Goal: Use online tool/utility: Utilize a website feature to perform a specific function

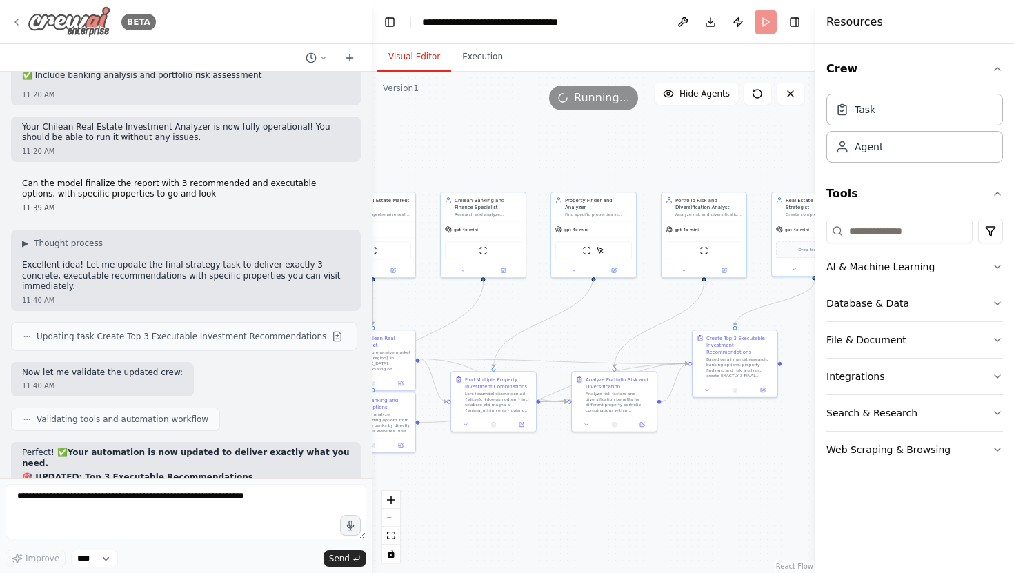
click at [17, 23] on icon at bounding box center [16, 22] width 11 height 11
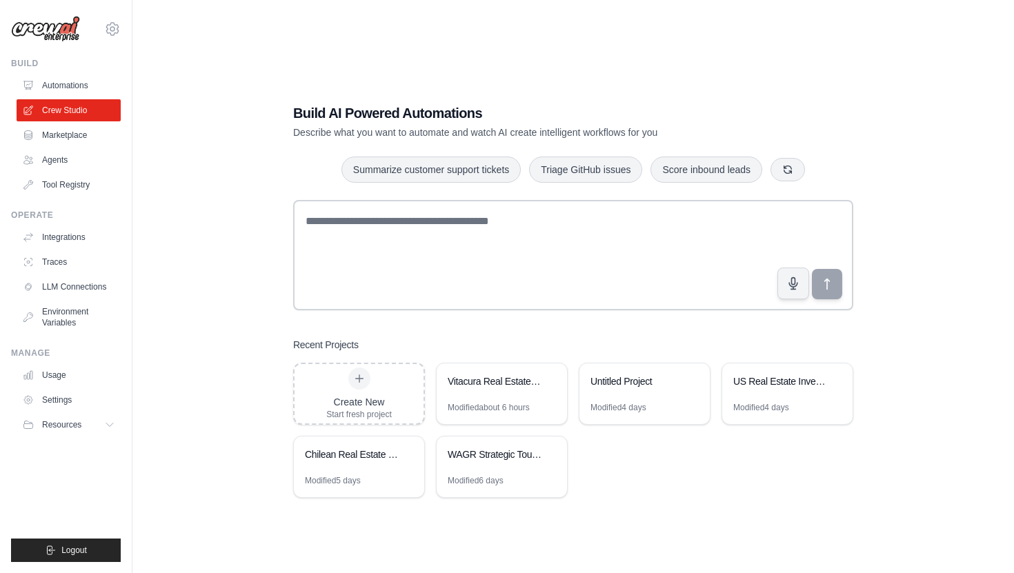
click at [212, 256] on div "Build AI Powered Automations Describe what you want to automate and watch AI cr…" at bounding box center [573, 300] width 837 height 573
click at [508, 388] on div "Vitacura Real Estate Investment Analysis" at bounding box center [495, 383] width 95 height 17
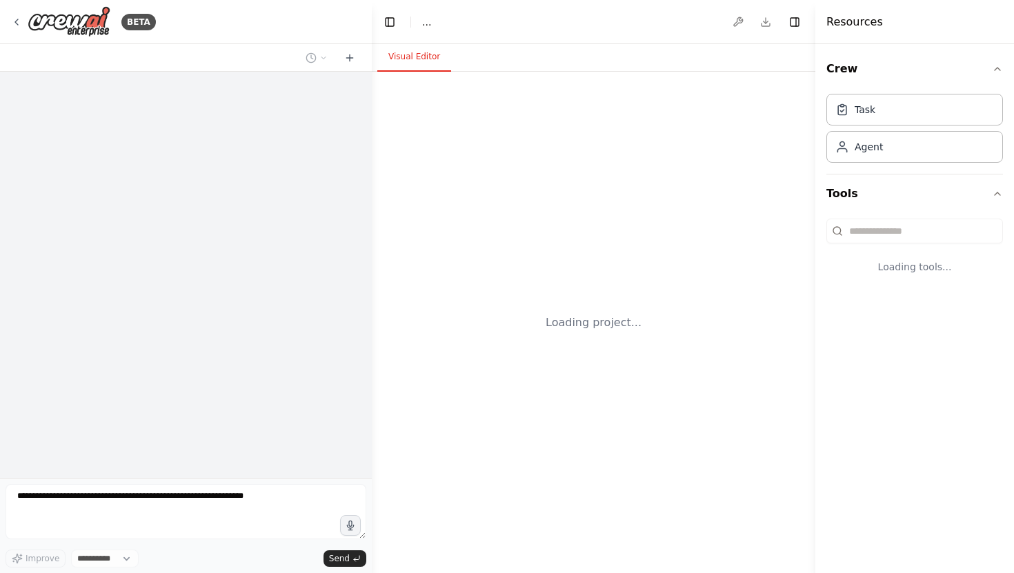
select select "****"
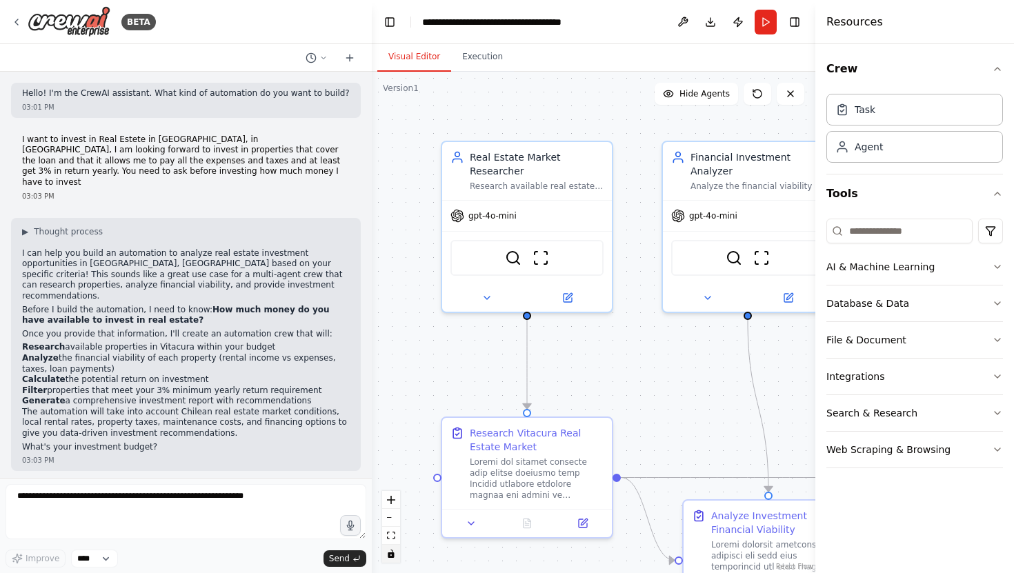
scroll to position [2112, 0]
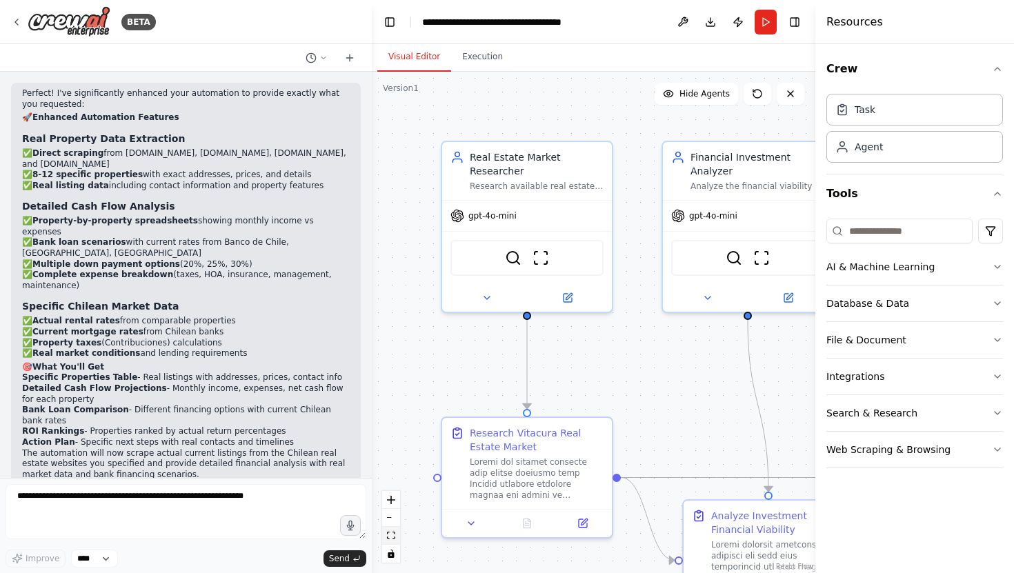
click at [394, 535] on icon "fit view" at bounding box center [391, 536] width 8 height 8
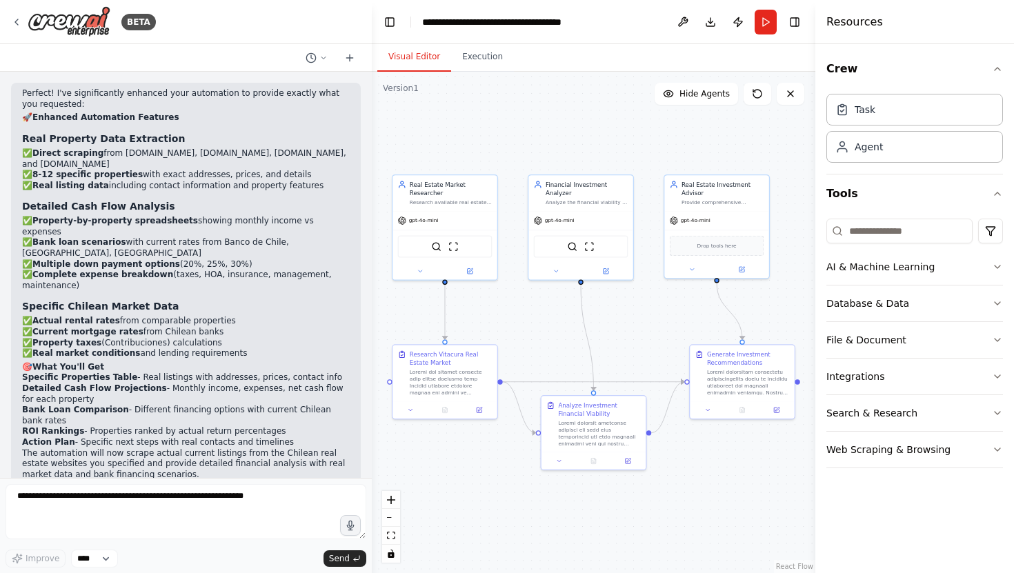
scroll to position [2129, 0]
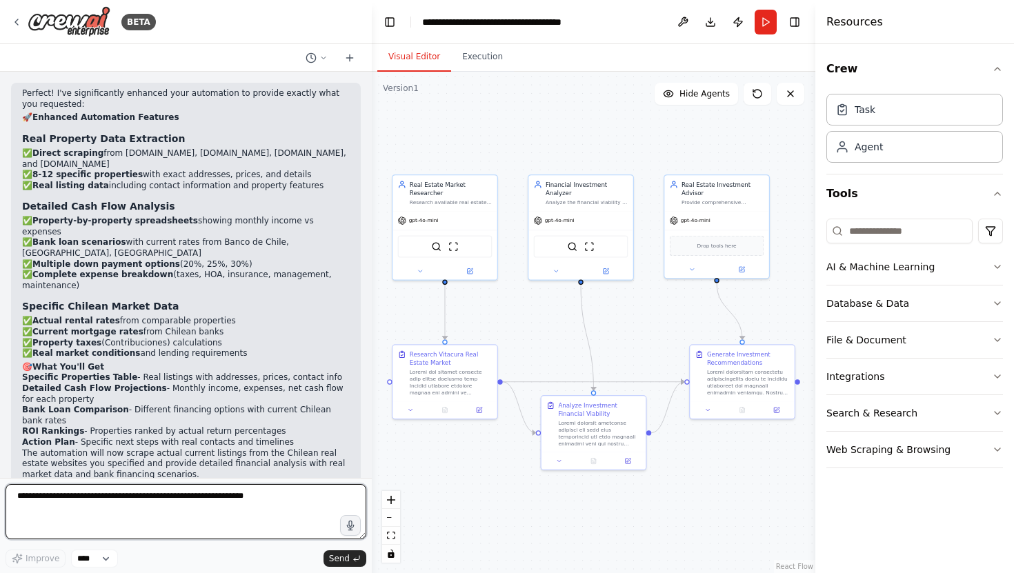
click at [123, 497] on textarea at bounding box center [186, 511] width 361 height 55
type textarea "**********"
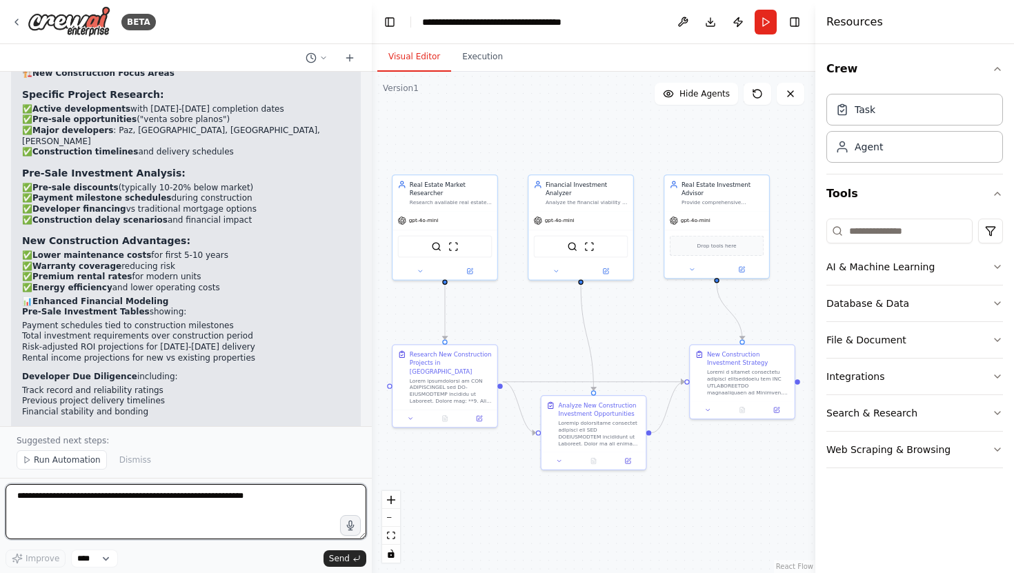
scroll to position [2958, 0]
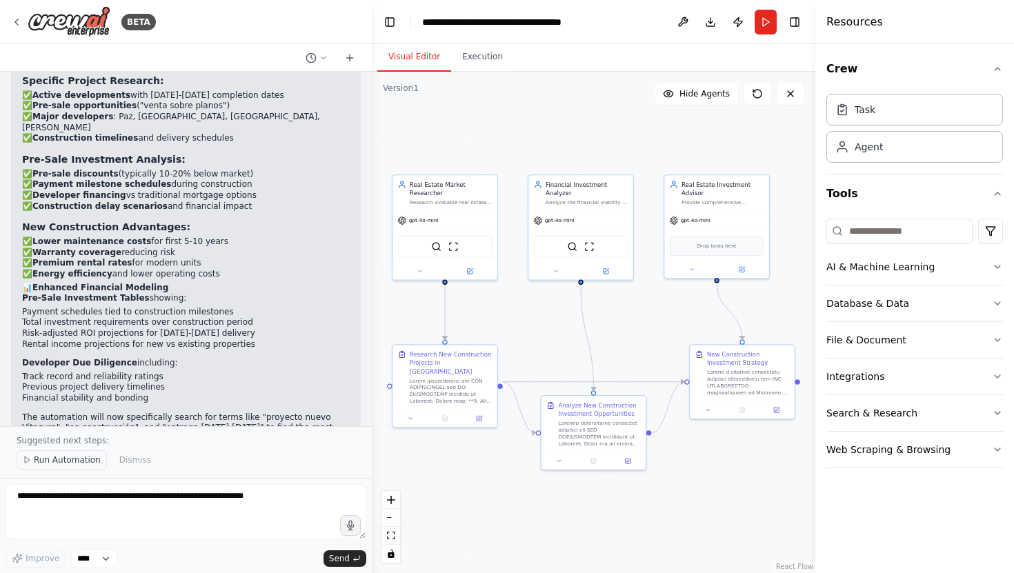
click at [65, 461] on span "Run Automation" at bounding box center [67, 460] width 67 height 11
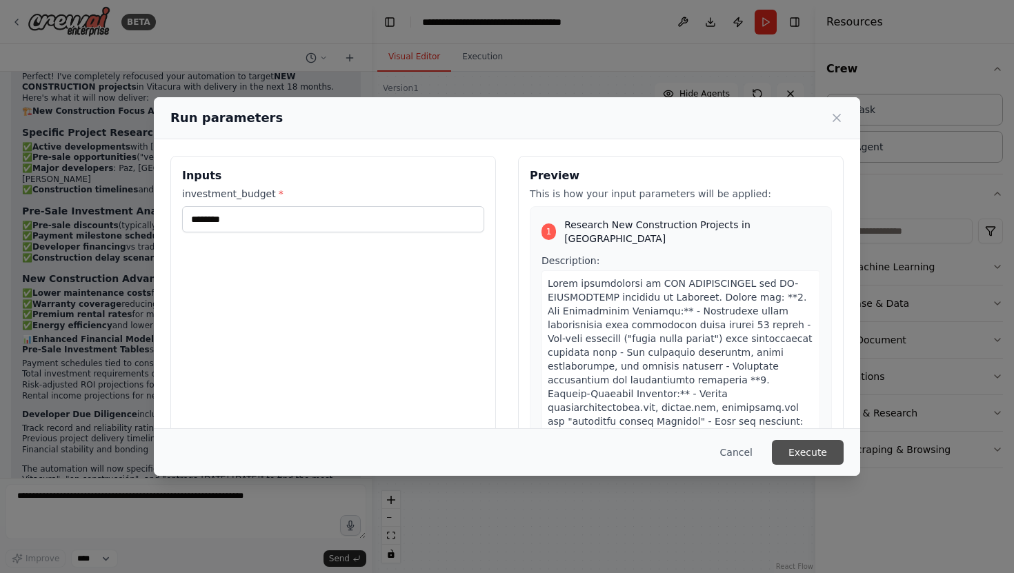
click at [810, 453] on button "Execute" at bounding box center [808, 452] width 72 height 25
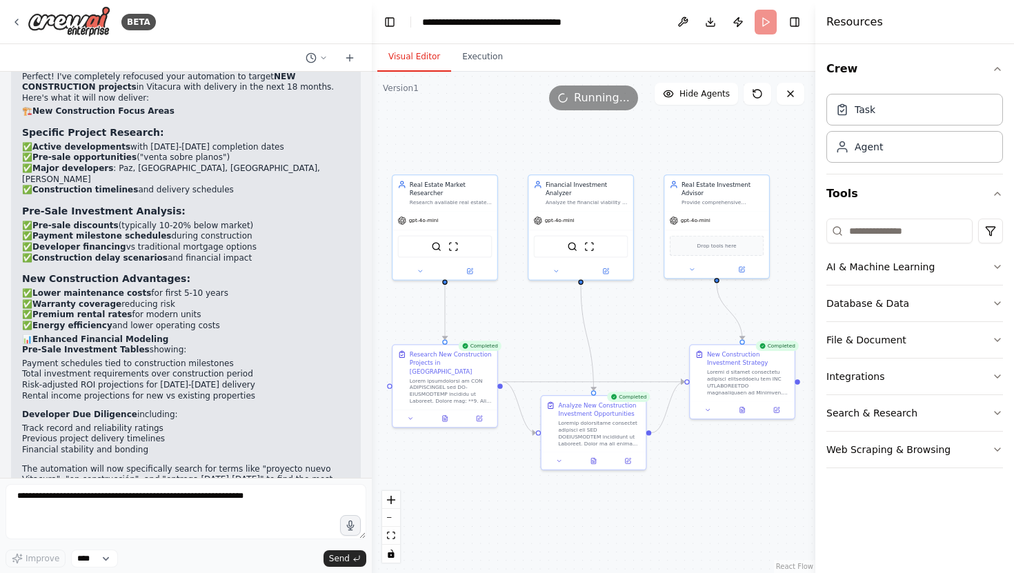
scroll to position [2958, 0]
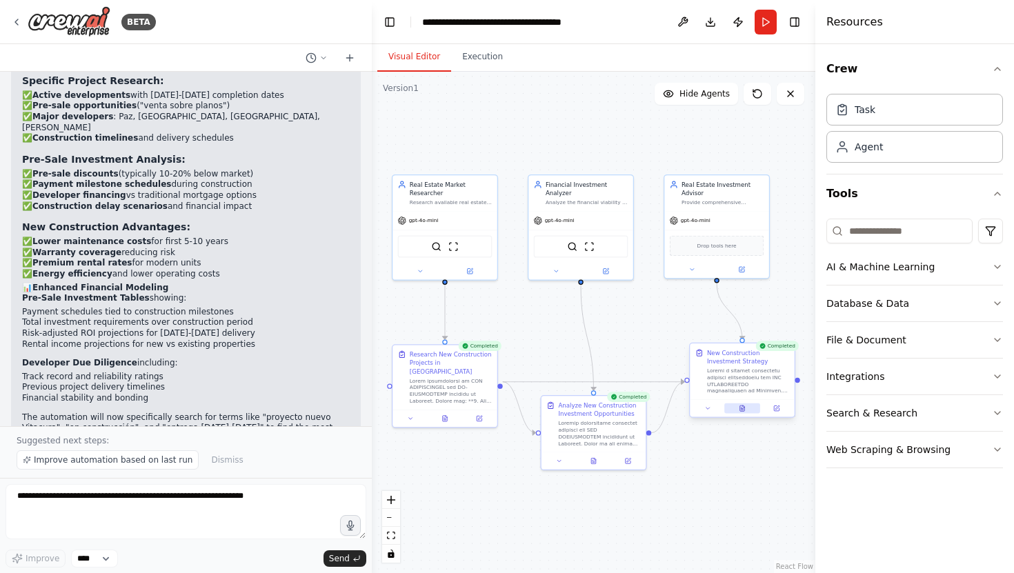
click at [735, 411] on button at bounding box center [742, 409] width 36 height 10
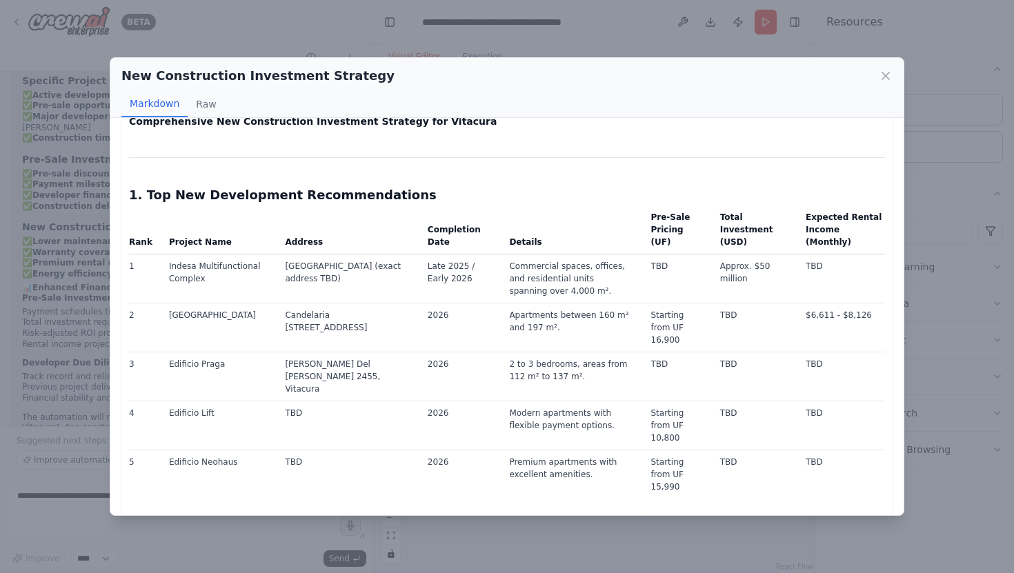
scroll to position [0, 0]
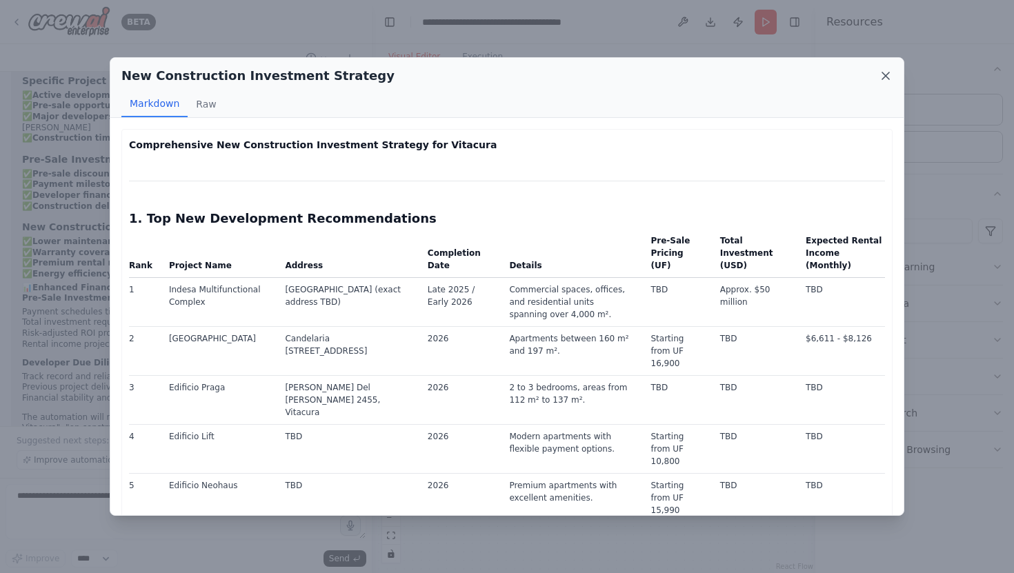
click at [883, 75] on icon at bounding box center [886, 76] width 14 height 14
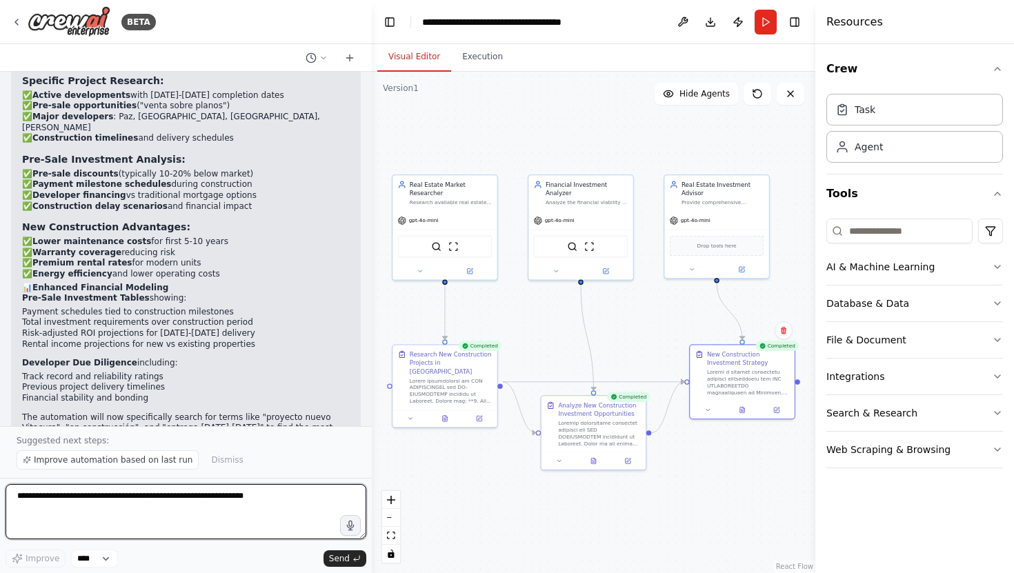
click at [131, 506] on textarea at bounding box center [186, 511] width 361 height 55
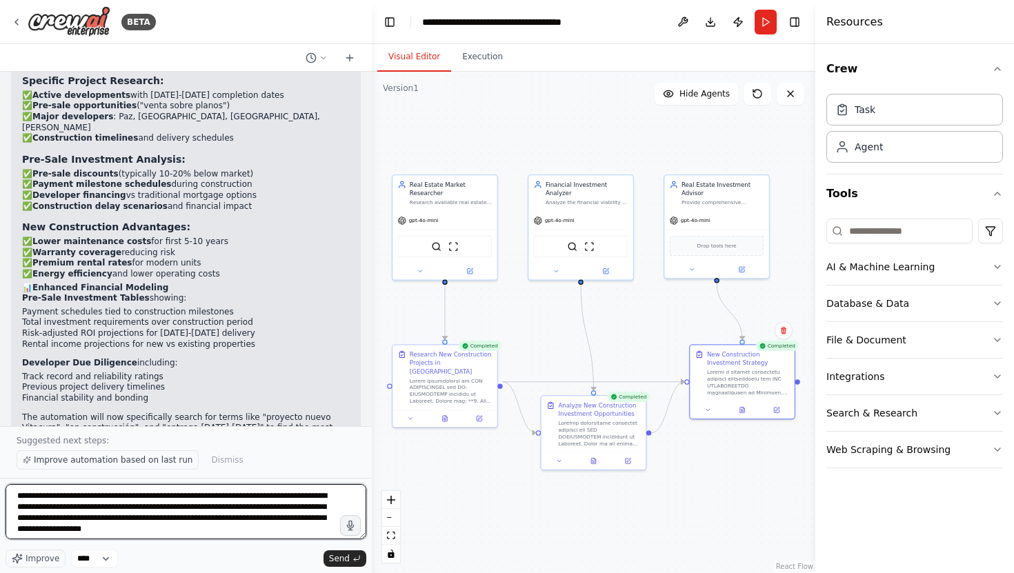
type textarea "**********"
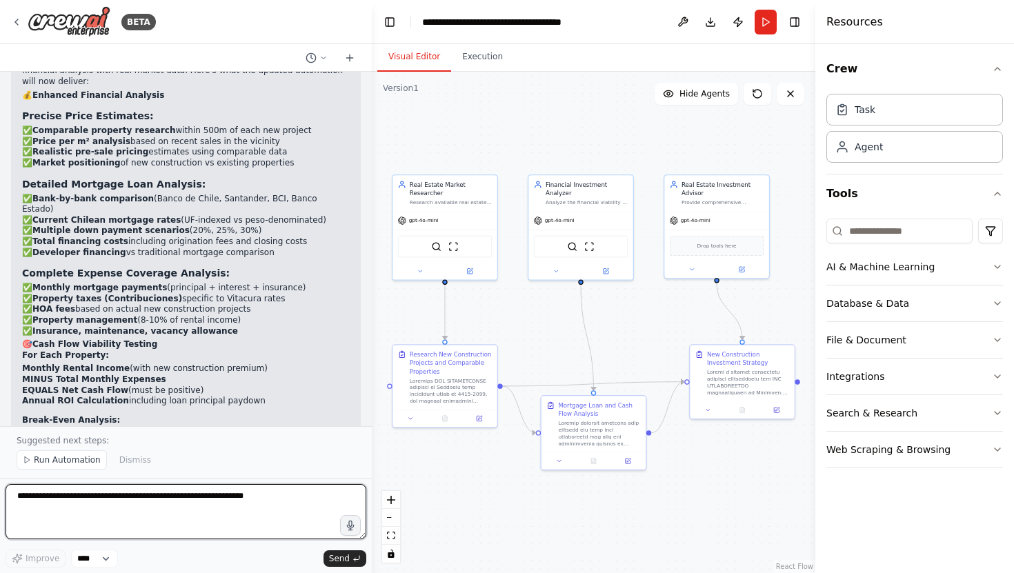
scroll to position [3733, 0]
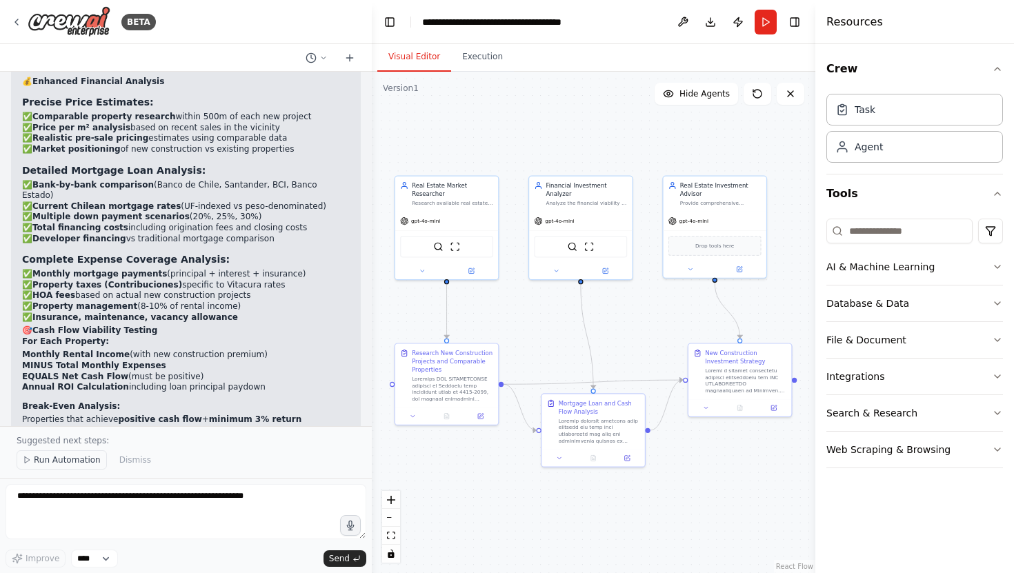
click at [77, 461] on span "Run Automation" at bounding box center [67, 460] width 67 height 11
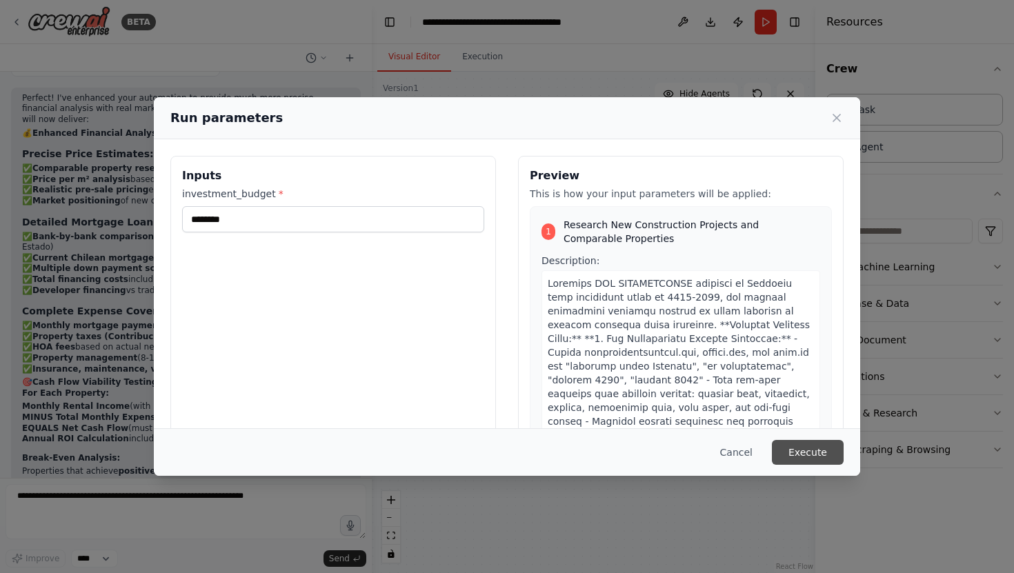
click at [816, 454] on button "Execute" at bounding box center [808, 452] width 72 height 25
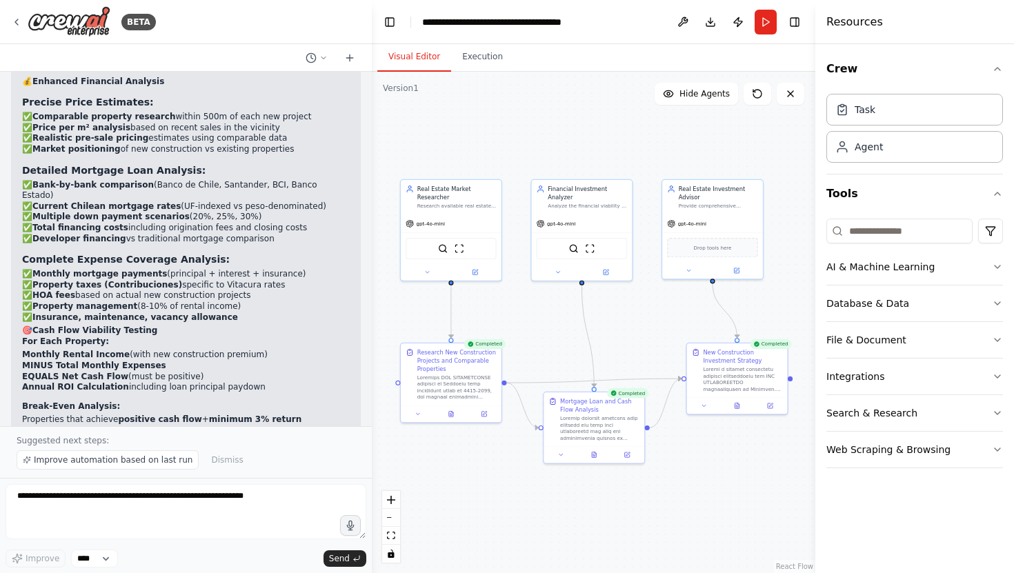
scroll to position [3733, 0]
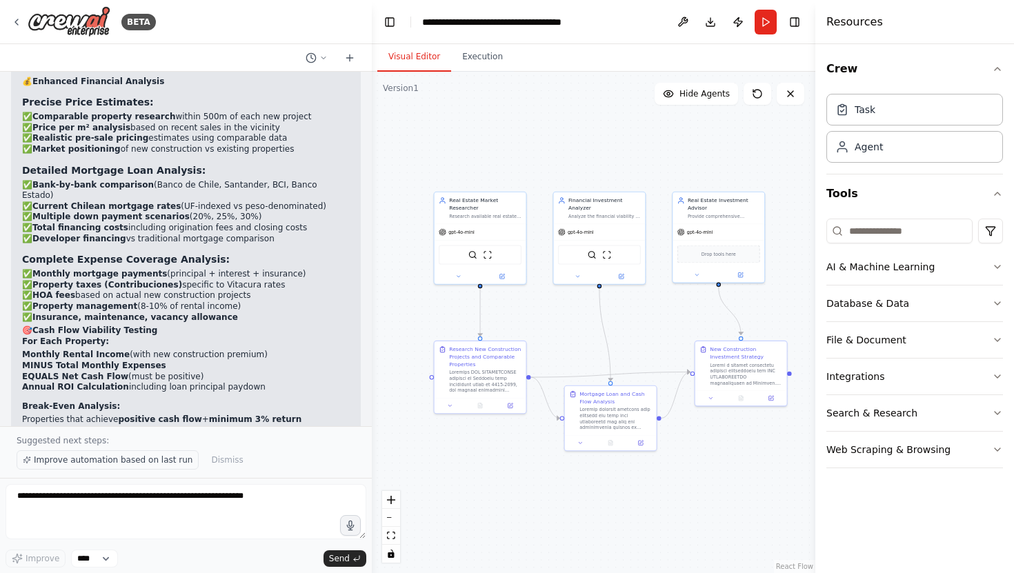
click at [127, 457] on span "Improve automation based on last run" at bounding box center [113, 460] width 159 height 11
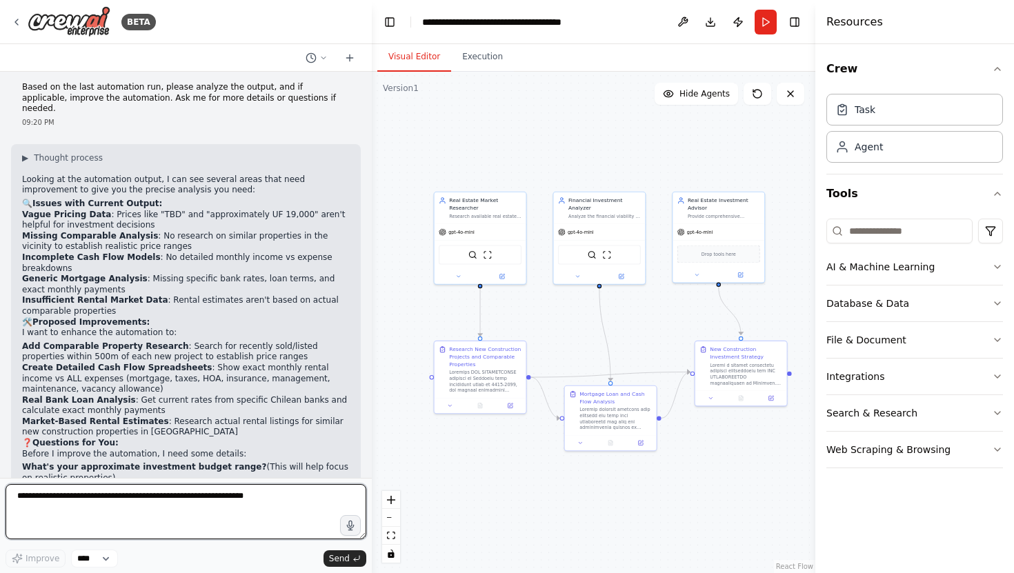
scroll to position [4204, 0]
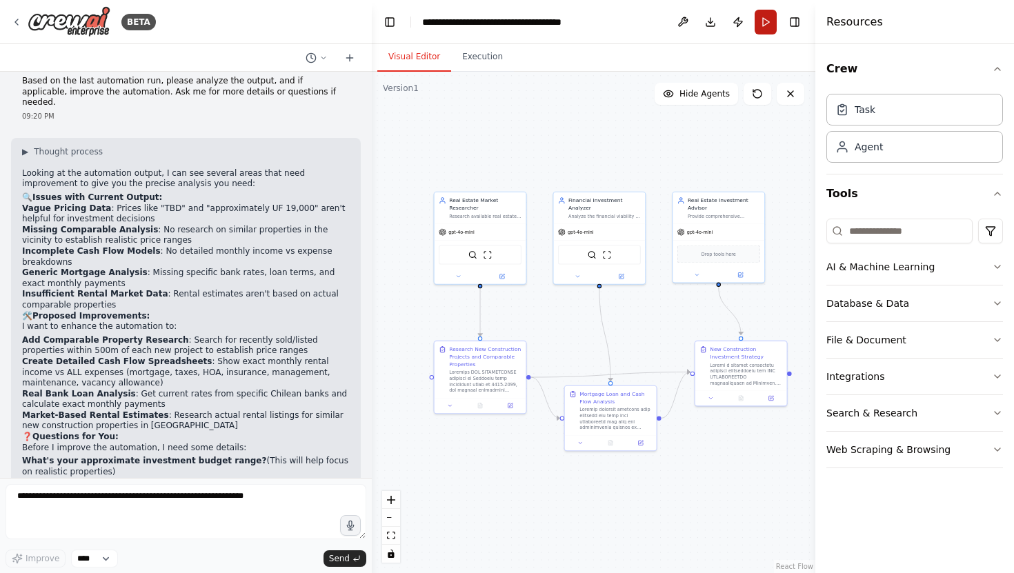
click at [764, 23] on button "Run" at bounding box center [766, 22] width 22 height 25
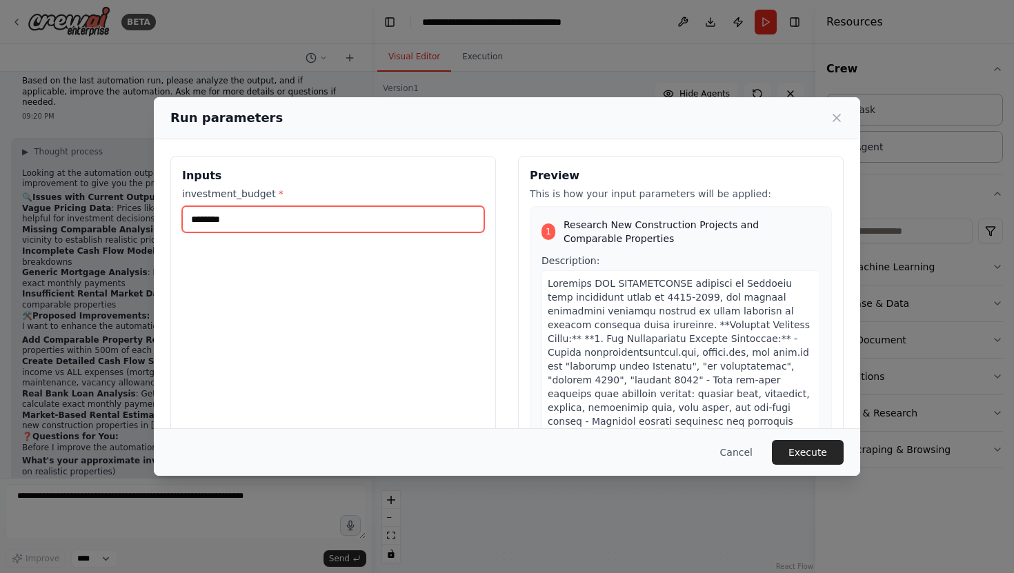
drag, startPoint x: 221, startPoint y: 221, endPoint x: 150, endPoint y: 219, distance: 71.1
click at [150, 219] on div "Run parameters Inputs investment_budget * ******** Preview This is how your inp…" at bounding box center [507, 286] width 1014 height 573
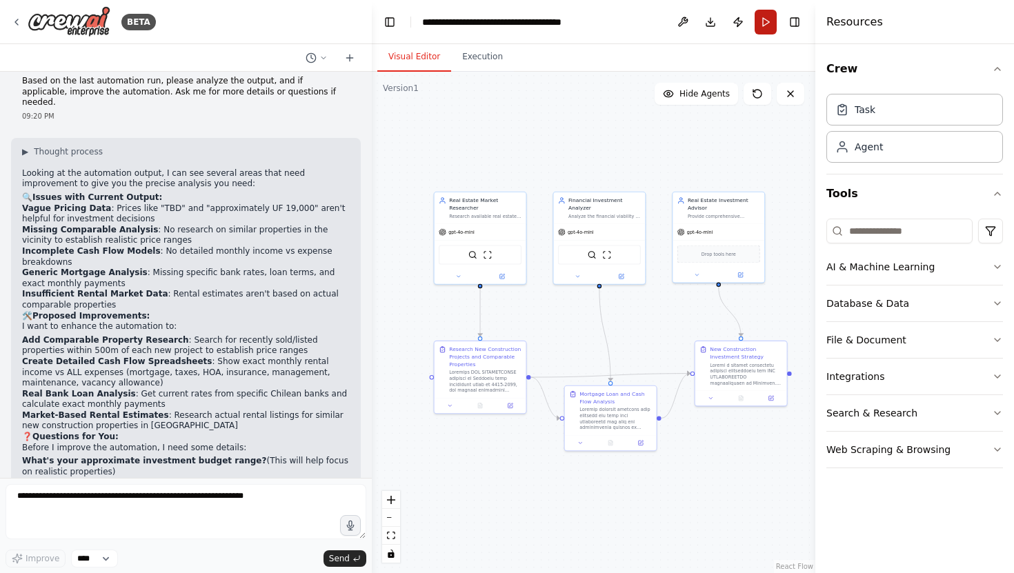
click at [763, 20] on button "Run" at bounding box center [766, 22] width 22 height 25
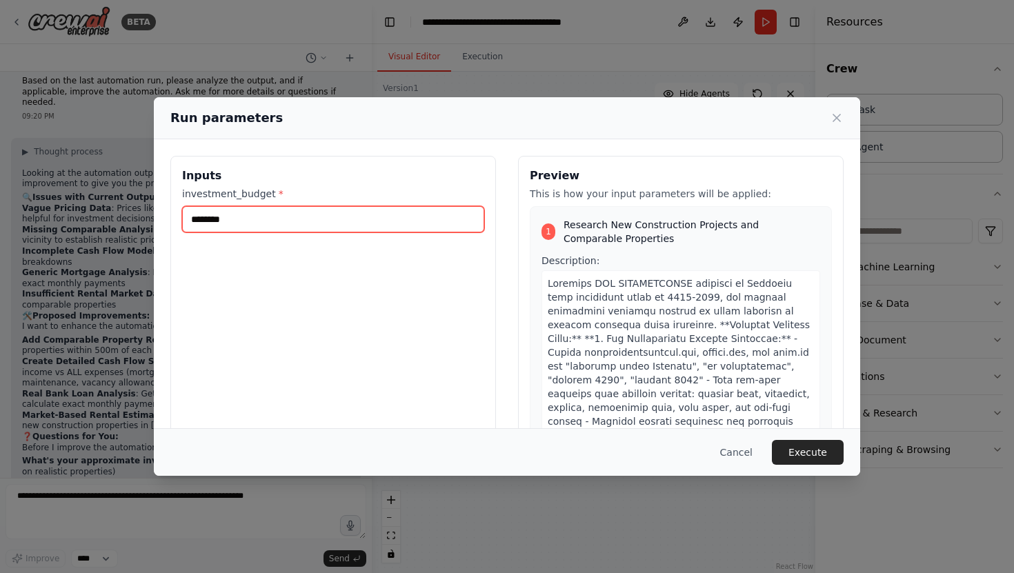
click at [196, 221] on input "********" at bounding box center [333, 219] width 302 height 26
type input "********"
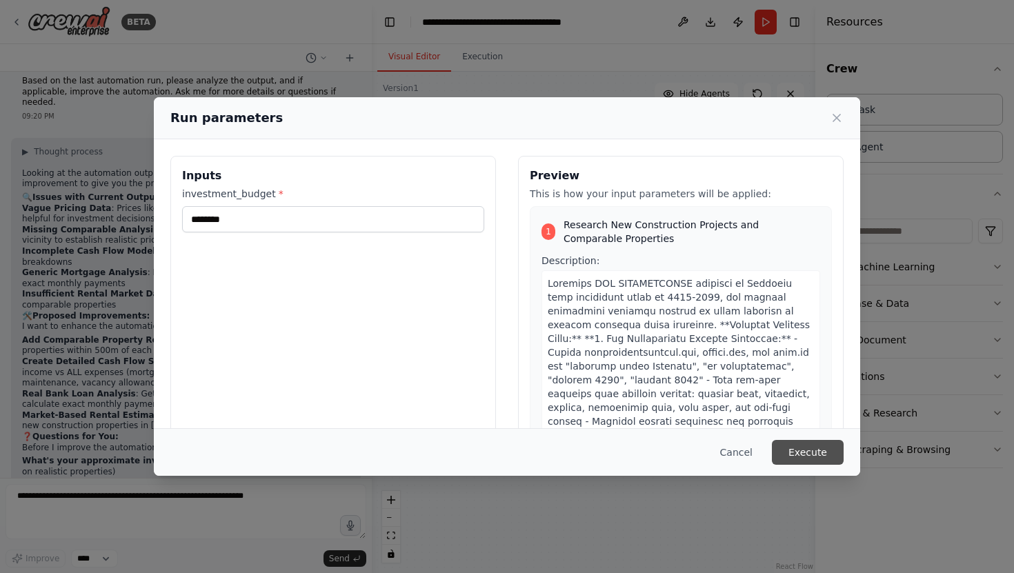
click at [812, 451] on button "Execute" at bounding box center [808, 452] width 72 height 25
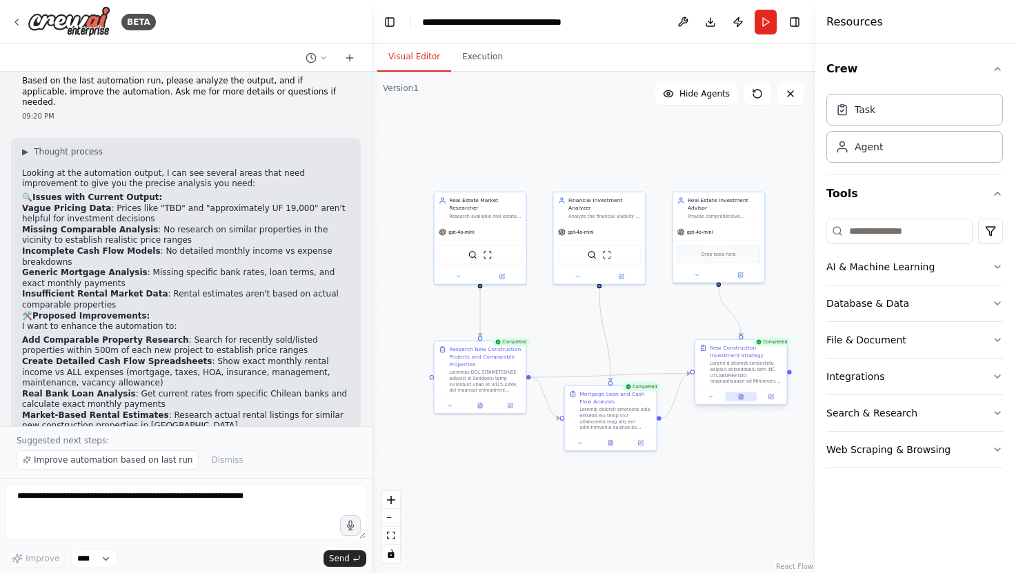
click at [742, 400] on button at bounding box center [741, 397] width 32 height 9
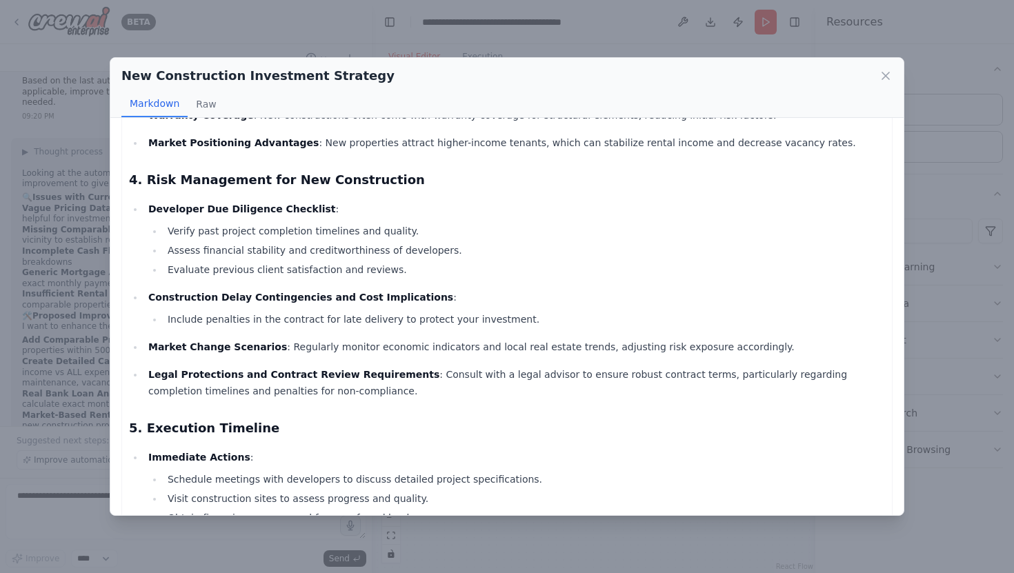
scroll to position [782, 0]
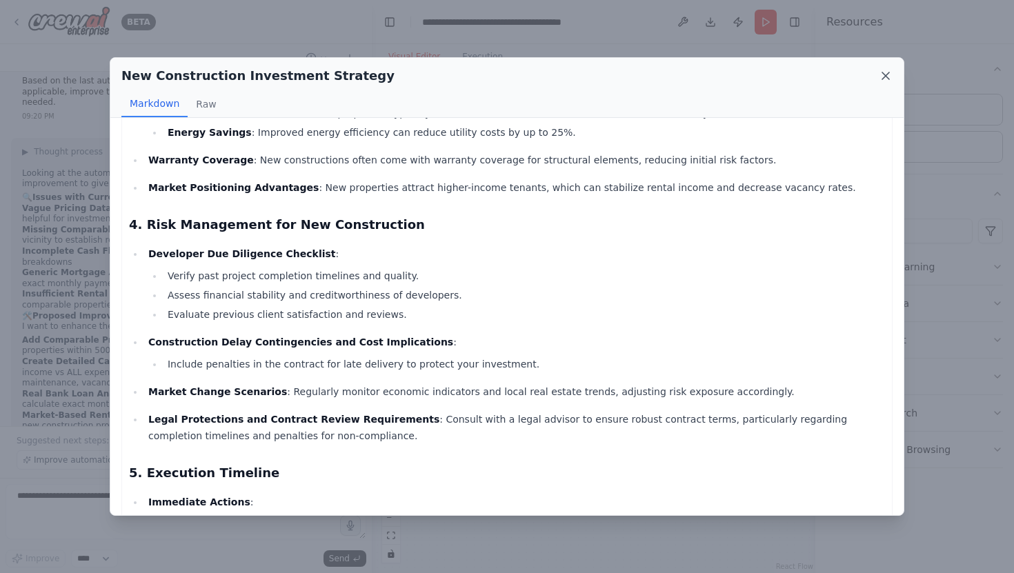
click at [882, 77] on icon at bounding box center [886, 76] width 14 height 14
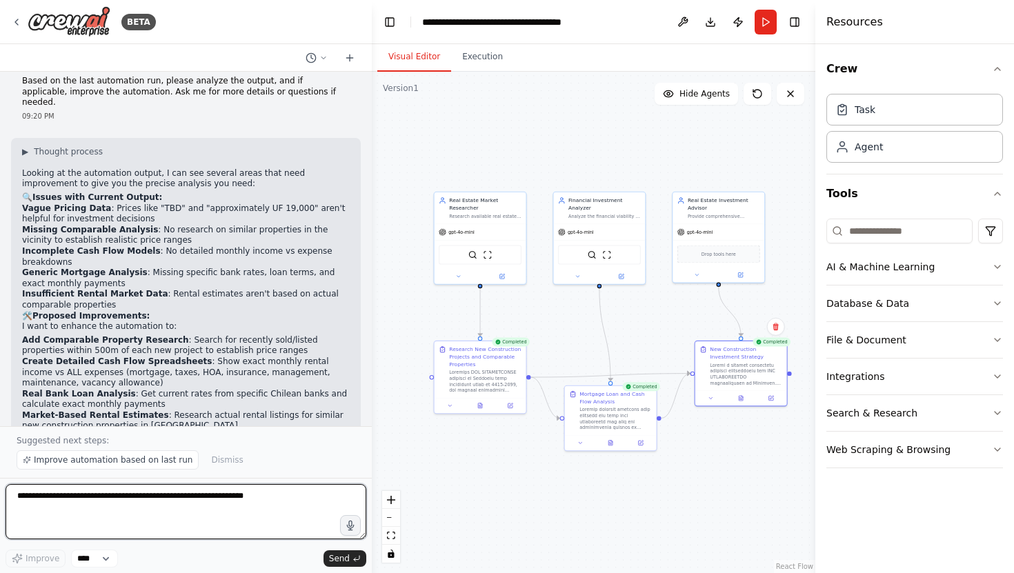
click at [118, 495] on textarea at bounding box center [186, 511] width 361 height 55
click at [280, 496] on textarea "**********" at bounding box center [186, 511] width 361 height 55
type textarea "**********"
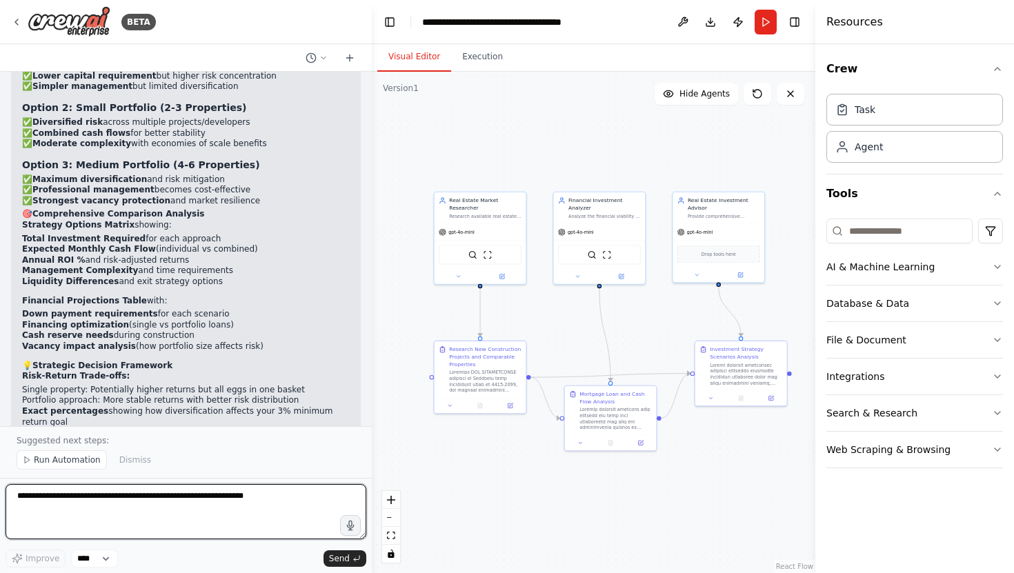
scroll to position [5060, 0]
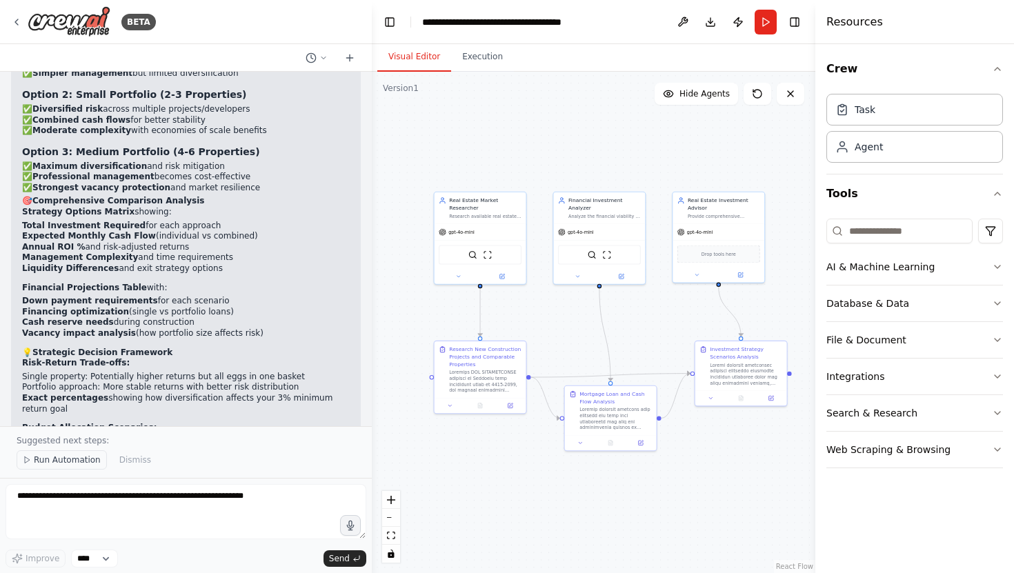
click at [68, 461] on span "Run Automation" at bounding box center [67, 460] width 67 height 11
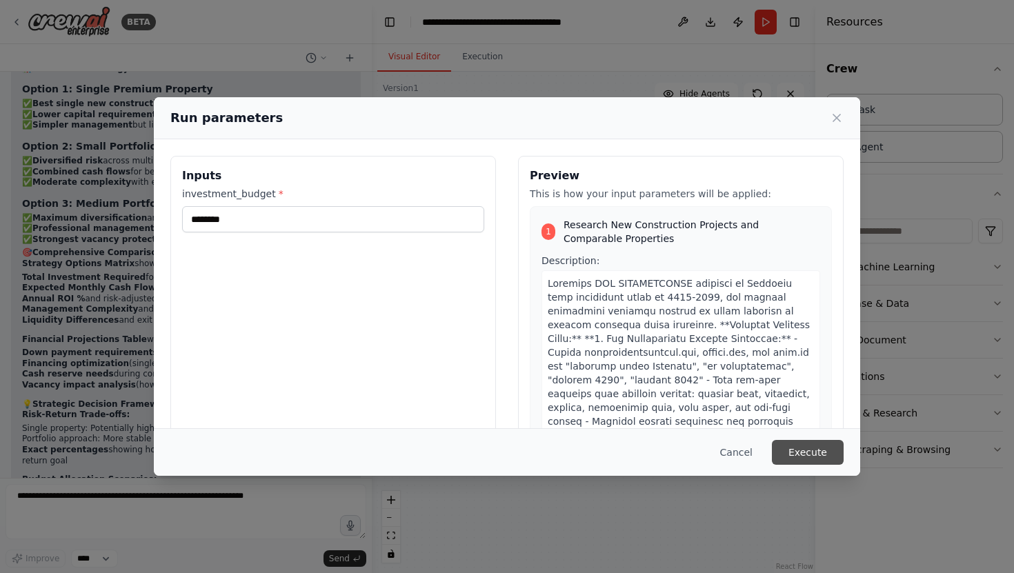
click at [800, 451] on button "Execute" at bounding box center [808, 452] width 72 height 25
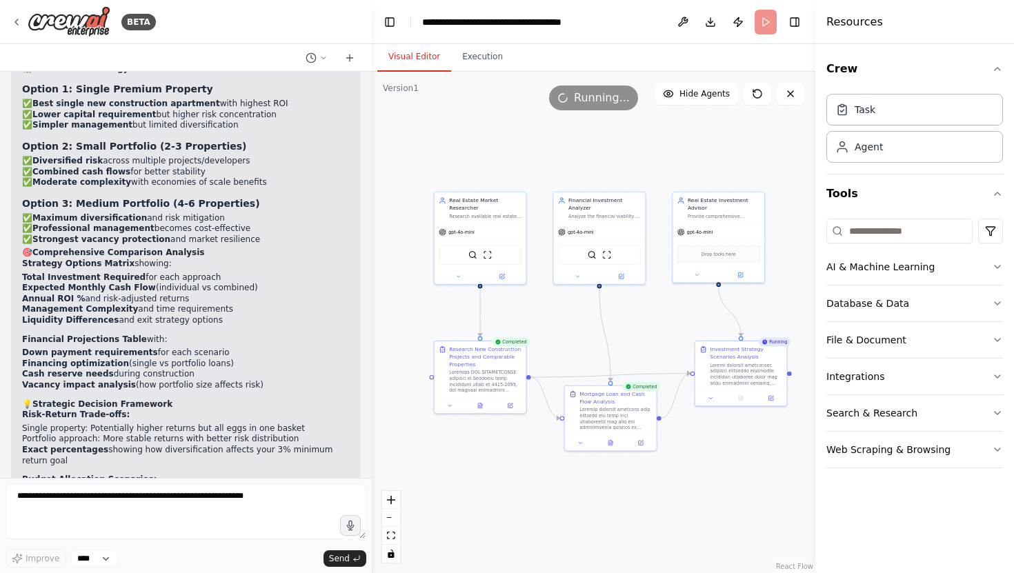
scroll to position [5060, 0]
